Goal: Navigation & Orientation: Find specific page/section

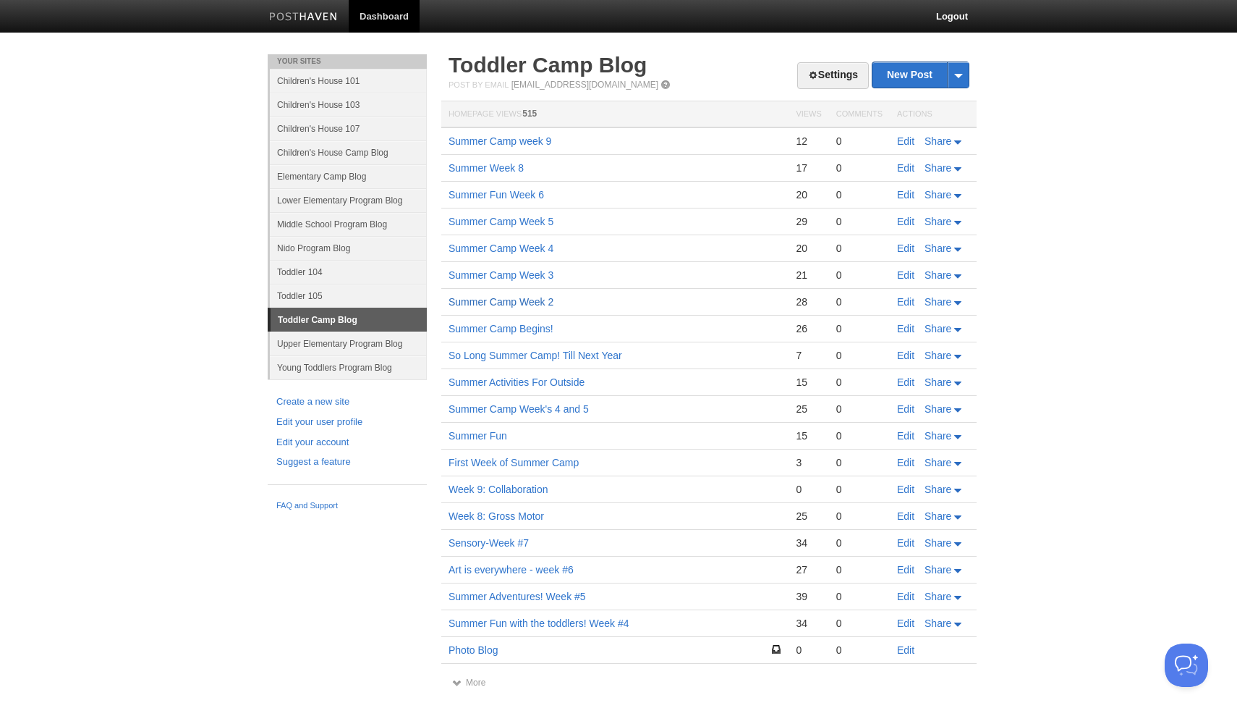
click at [523, 296] on link "Summer Camp Week 2" at bounding box center [501, 302] width 105 height 12
click at [313, 297] on link "Toddler 105" at bounding box center [348, 296] width 157 height 24
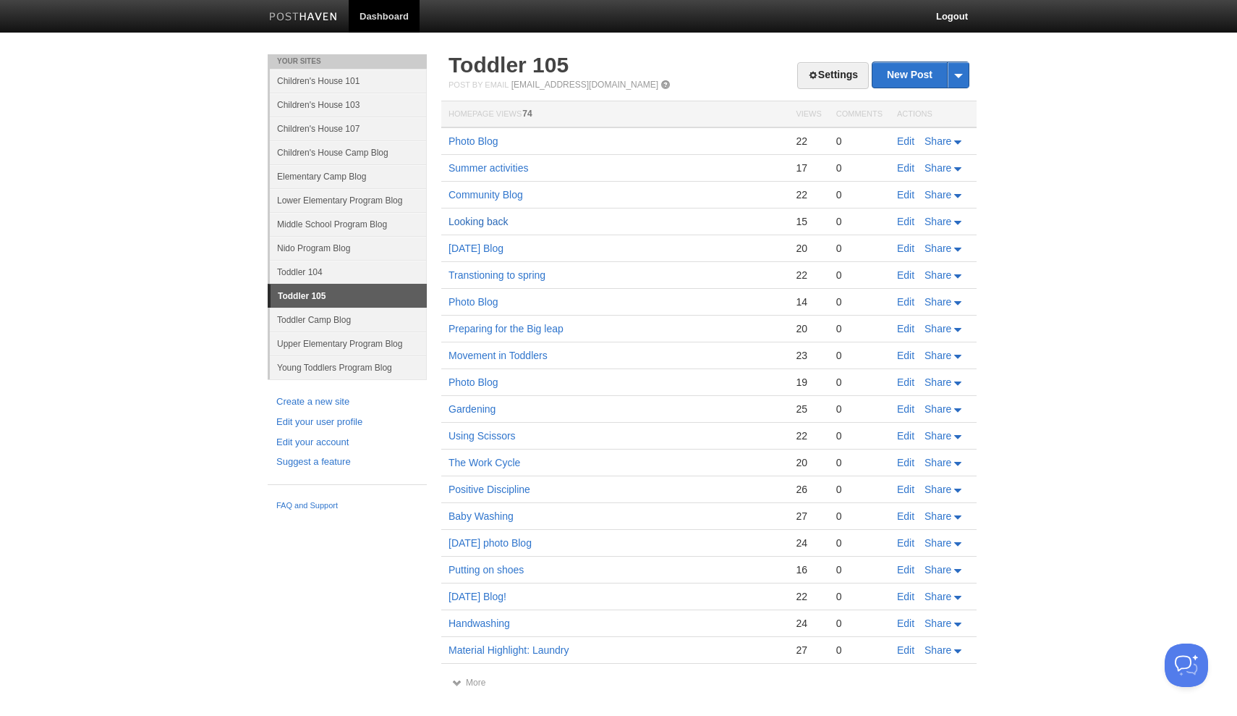
click at [480, 221] on link "Looking back" at bounding box center [479, 222] width 60 height 12
click at [511, 274] on link "Transtioning to spring" at bounding box center [497, 275] width 97 height 12
click at [316, 280] on link "Toddler 104" at bounding box center [348, 272] width 157 height 24
click at [308, 275] on link "Toddler 104" at bounding box center [348, 272] width 157 height 24
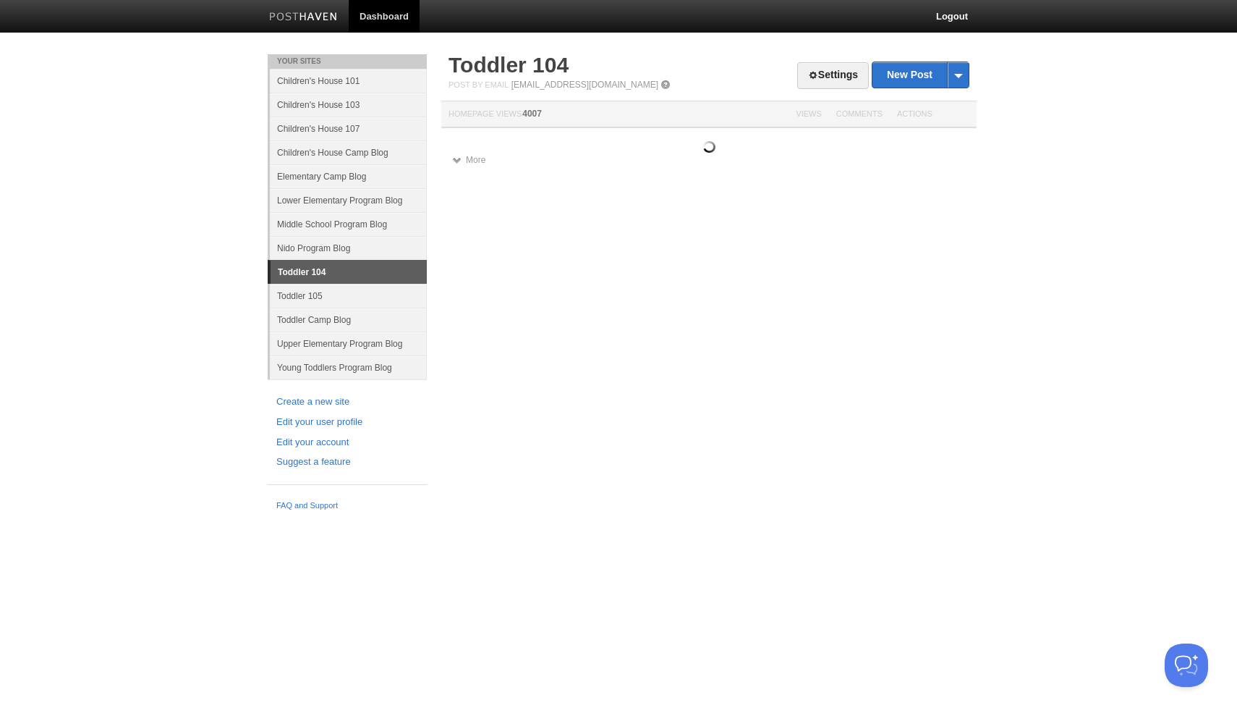
click at [316, 271] on link "Toddler 104" at bounding box center [349, 271] width 156 height 23
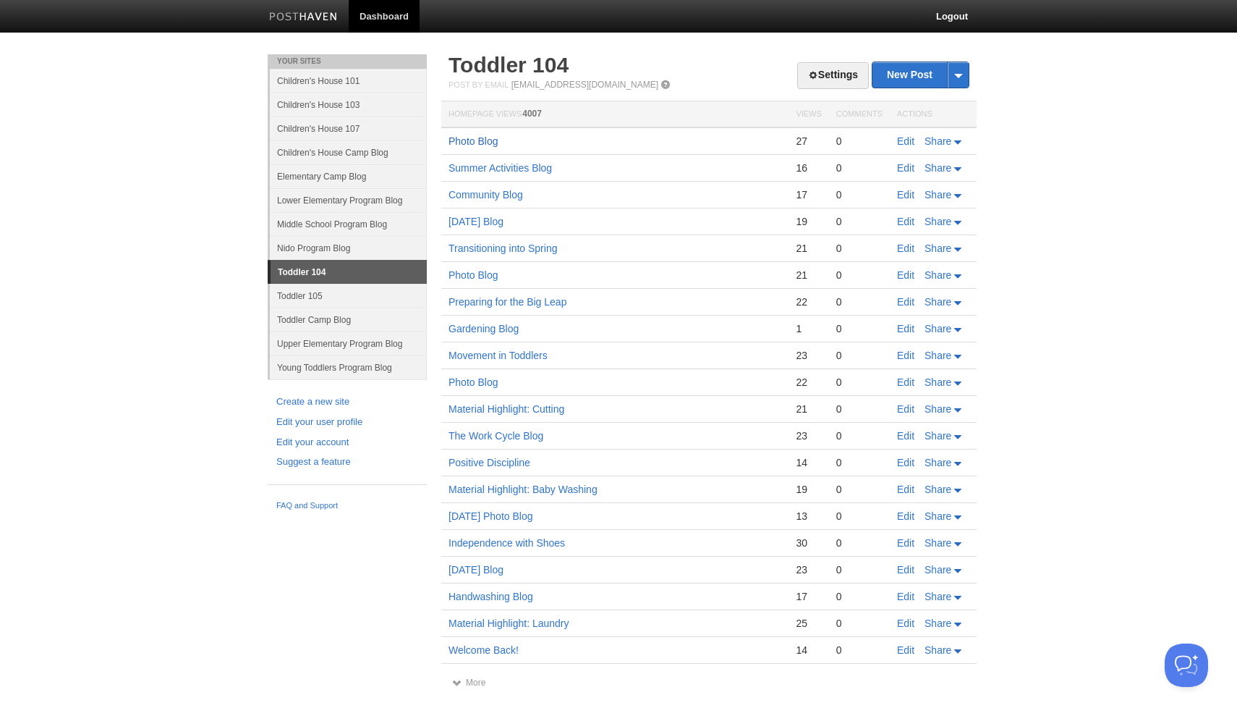
click at [483, 139] on link "Photo Blog" at bounding box center [474, 141] width 50 height 12
click at [542, 250] on link "Transitioning into Spring" at bounding box center [503, 248] width 109 height 12
click at [504, 220] on link "[DATE] Blog" at bounding box center [476, 222] width 55 height 12
click at [532, 355] on link "Movement in Toddlers" at bounding box center [498, 355] width 99 height 12
click at [514, 305] on link "Preparing for the Big Leap" at bounding box center [508, 302] width 118 height 12
